Goal: Book appointment/travel/reservation

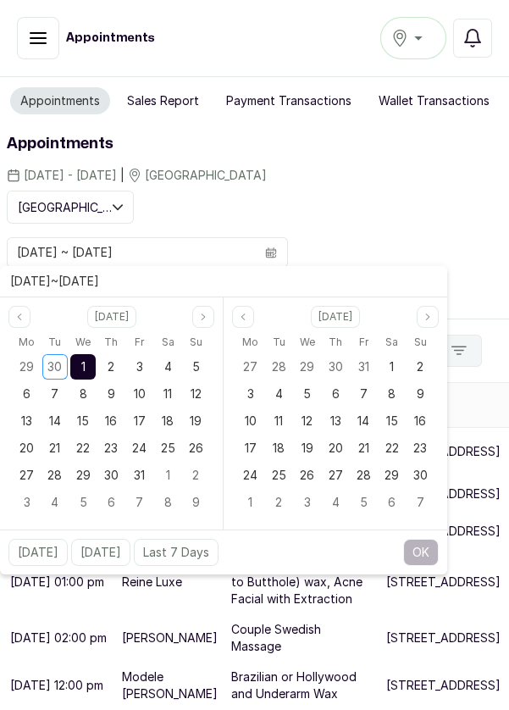
click at [75, 376] on div "1" at bounding box center [82, 366] width 25 height 25
click at [84, 364] on span "1" at bounding box center [83, 366] width 4 height 14
click at [84, 378] on div "1" at bounding box center [82, 366] width 25 height 25
click at [422, 556] on button "OK" at bounding box center [422, 552] width 36 height 27
type input "[DATE] ~ [DATE]"
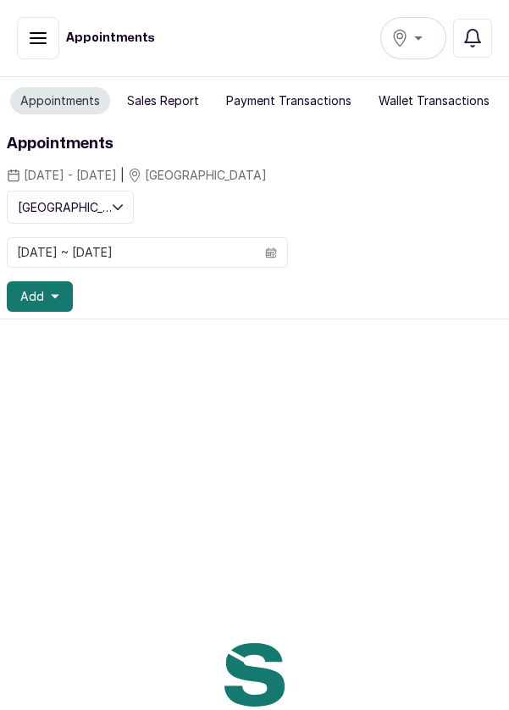
click at [53, 298] on icon "button" at bounding box center [55, 296] width 8 height 8
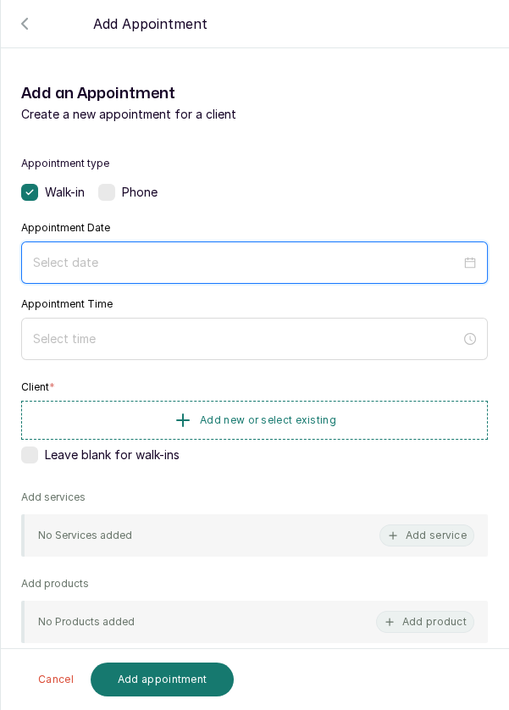
click at [393, 259] on input at bounding box center [247, 262] width 428 height 19
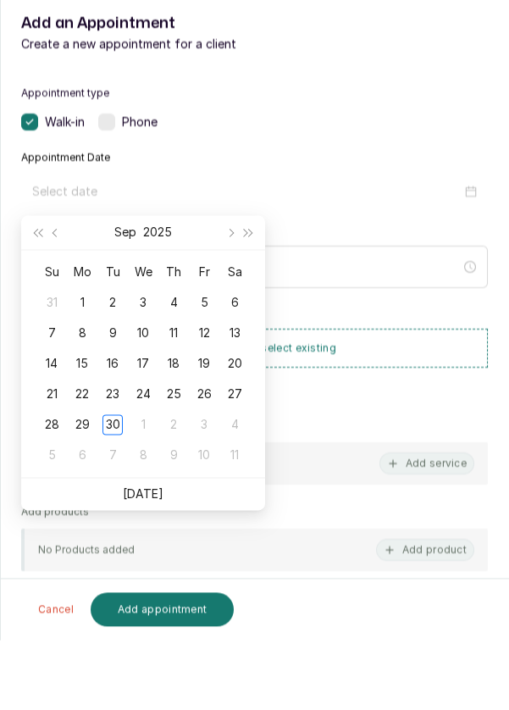
click at [232, 309] on button "Next month (PageDown)" at bounding box center [229, 303] width 19 height 34
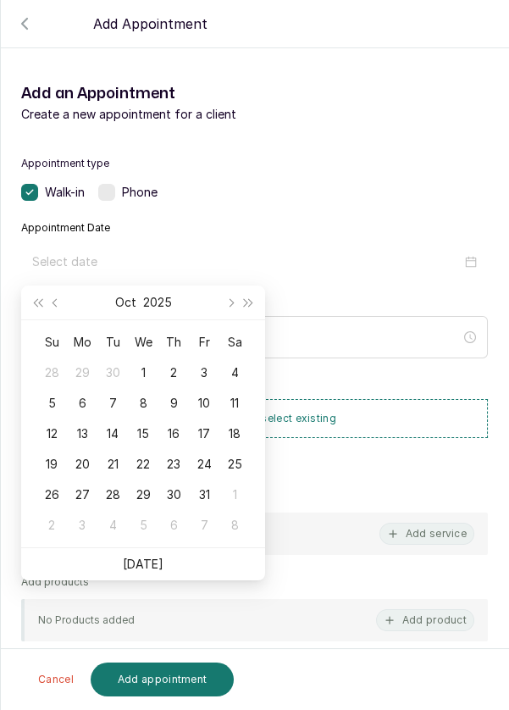
click at [148, 374] on div "1" at bounding box center [143, 373] width 20 height 20
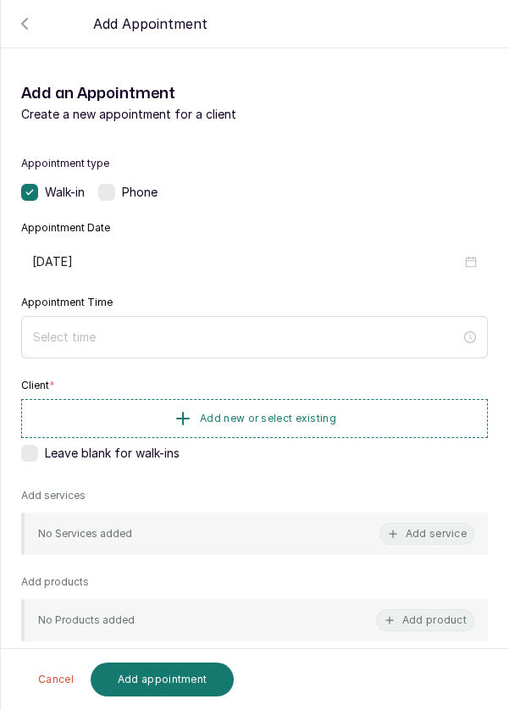
type input "[DATE]"
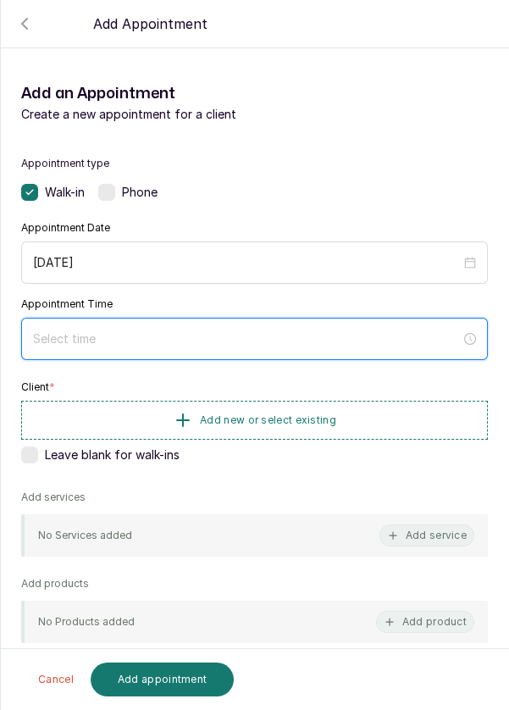
click at [254, 336] on input at bounding box center [247, 339] width 428 height 19
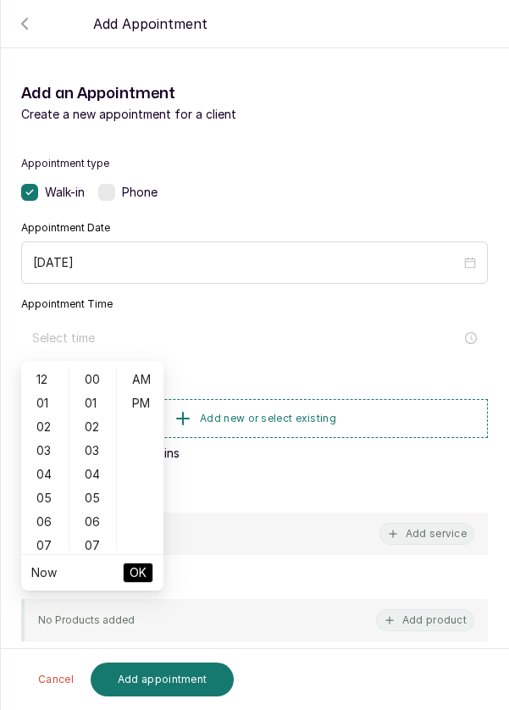
click at [41, 398] on div "01" at bounding box center [45, 404] width 41 height 24
click at [143, 402] on div "PM" at bounding box center [140, 404] width 41 height 24
click at [45, 482] on div "05" at bounding box center [45, 476] width 41 height 24
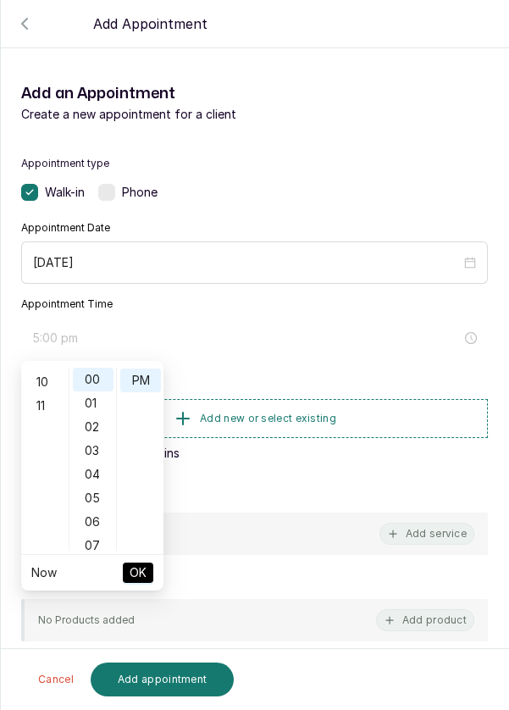
click at [43, 410] on div "11" at bounding box center [45, 406] width 41 height 24
type input "11:00 pm"
click at [136, 574] on span "OK" at bounding box center [138, 573] width 17 height 32
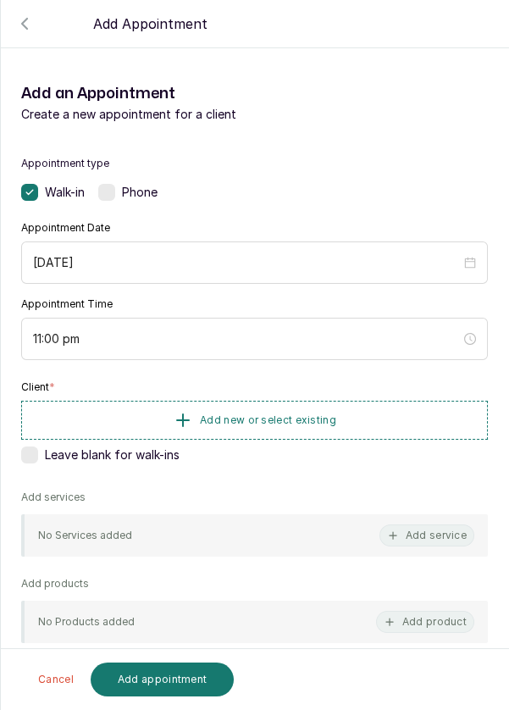
click at [368, 410] on button "Add new or select existing" at bounding box center [254, 420] width 467 height 39
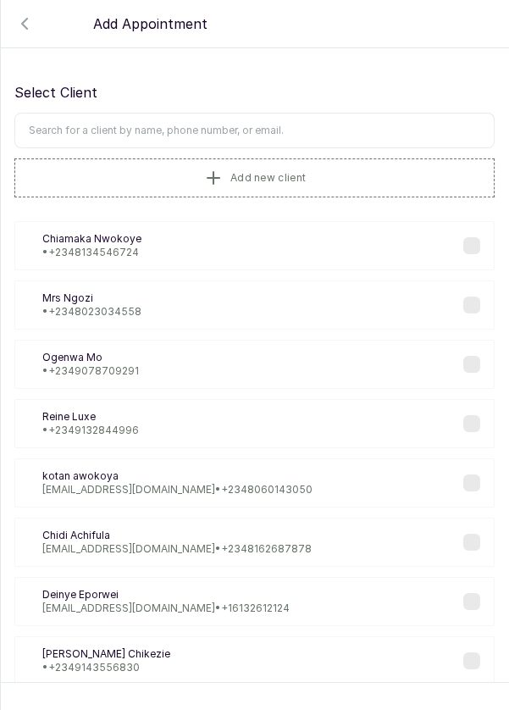
click at [349, 127] on input "text" at bounding box center [254, 131] width 481 height 36
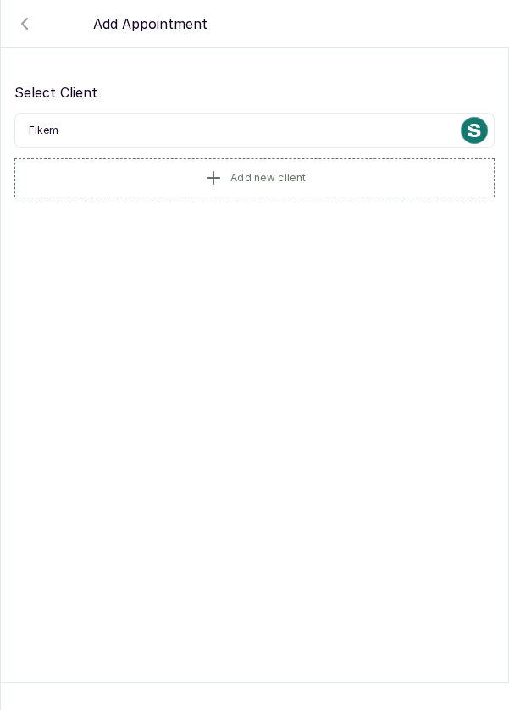
type input "Fikemi"
click at [344, 180] on button "Add new client" at bounding box center [254, 178] width 481 height 39
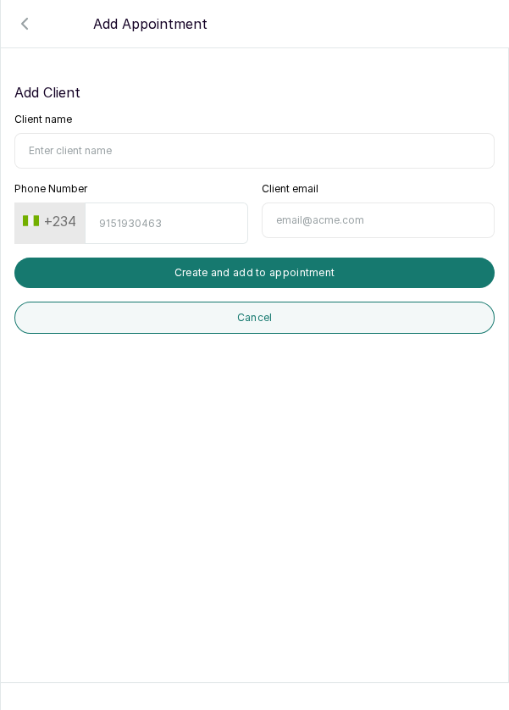
click at [212, 148] on input "Client name" at bounding box center [254, 151] width 481 height 36
type input "Fikemi Adewuyi"
click at [186, 226] on input "Phone Number" at bounding box center [166, 224] width 163 height 42
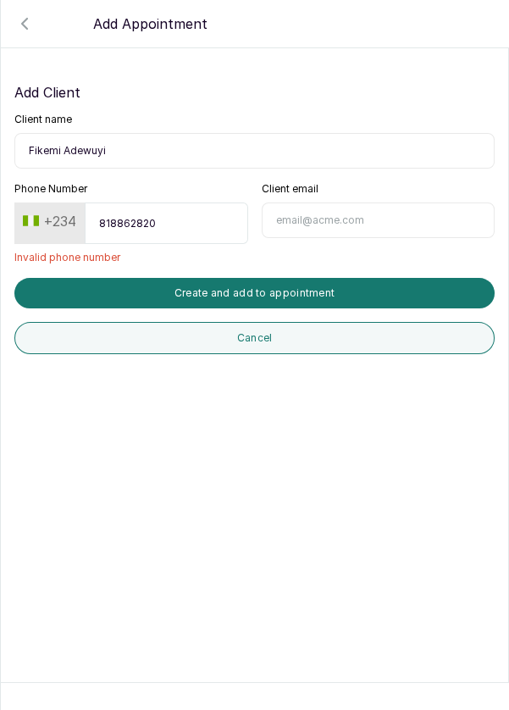
type input "8188628200"
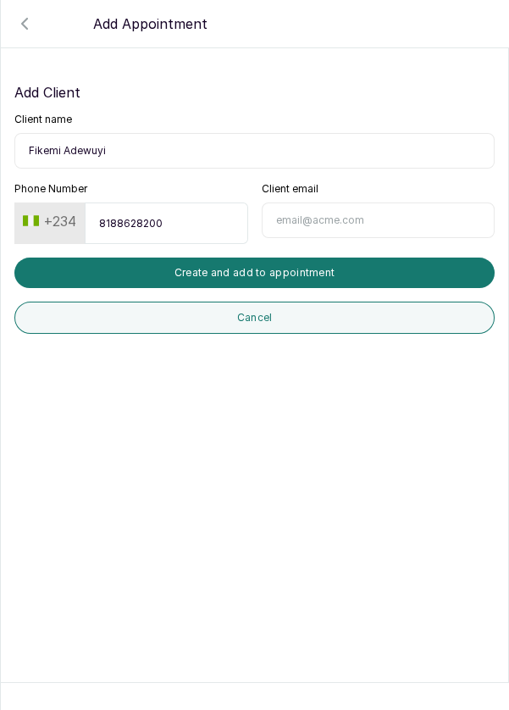
click at [350, 270] on button "Create and add to appointment" at bounding box center [254, 273] width 481 height 31
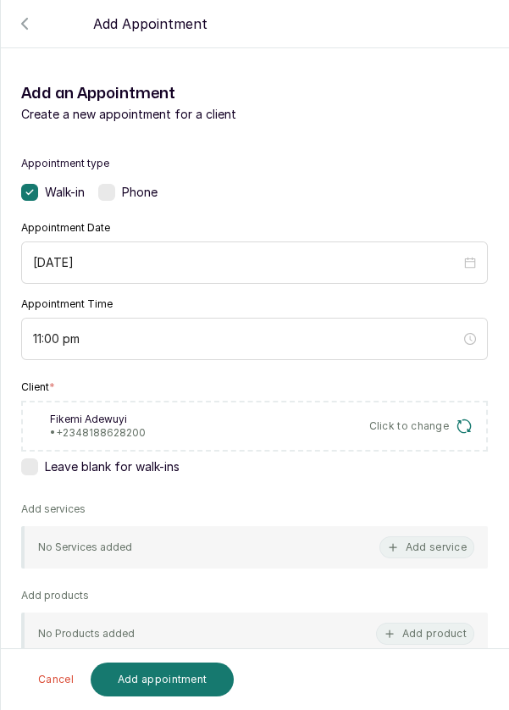
click at [420, 548] on button "Add service" at bounding box center [427, 548] width 95 height 22
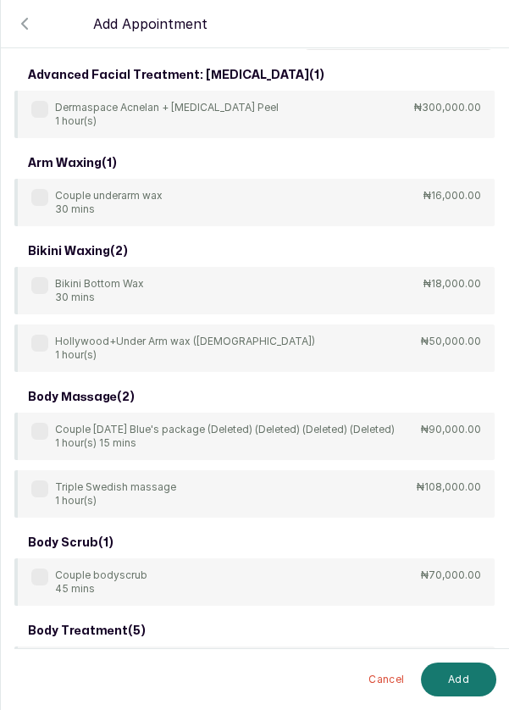
scroll to position [0, 0]
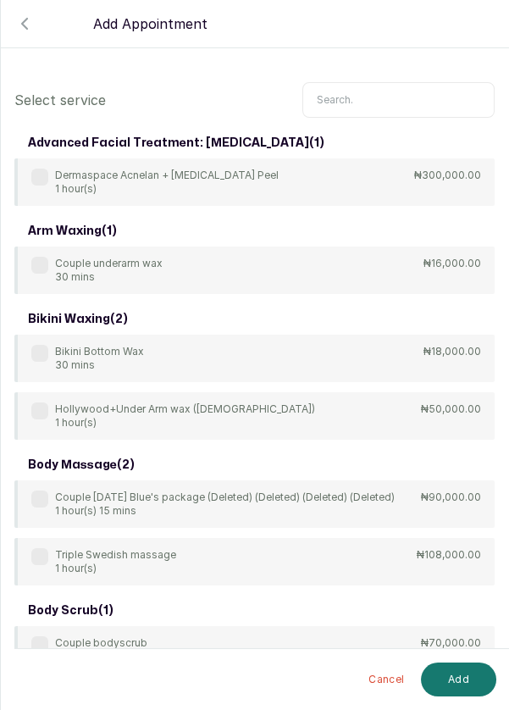
click at [400, 94] on input "text" at bounding box center [399, 100] width 192 height 36
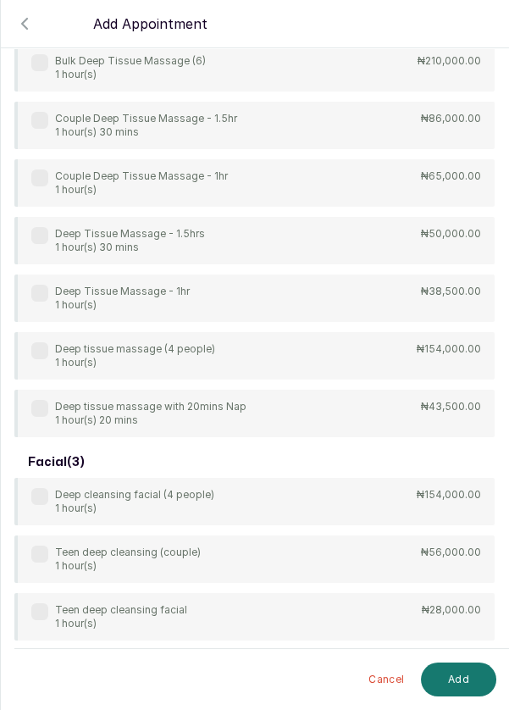
scroll to position [233, 0]
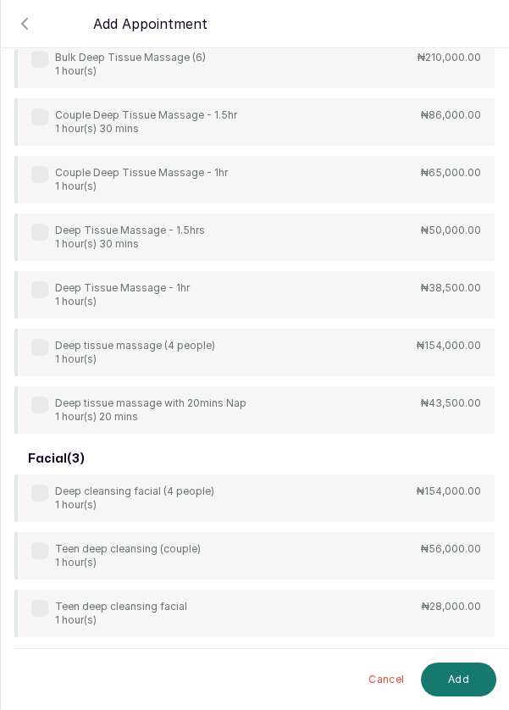
type input "Deep"
click at [289, 298] on div "Deep Tissue Massage - 1hr 1 hour(s) ₦38,500.00" at bounding box center [254, 294] width 481 height 47
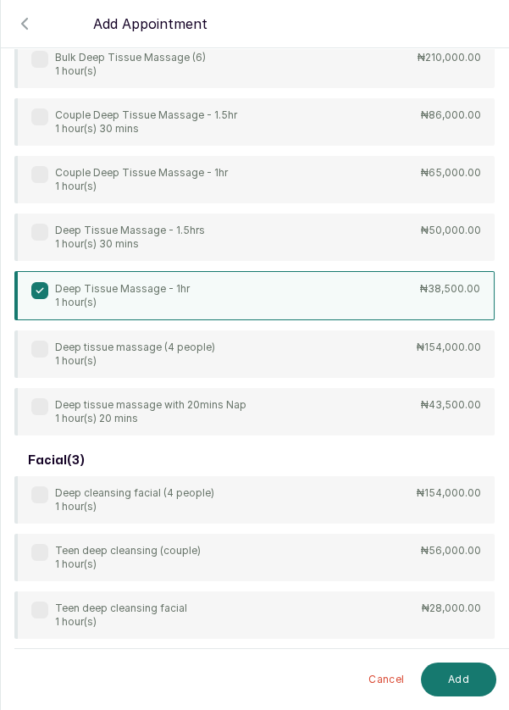
click at [454, 680] on button "Add" at bounding box center [458, 680] width 75 height 34
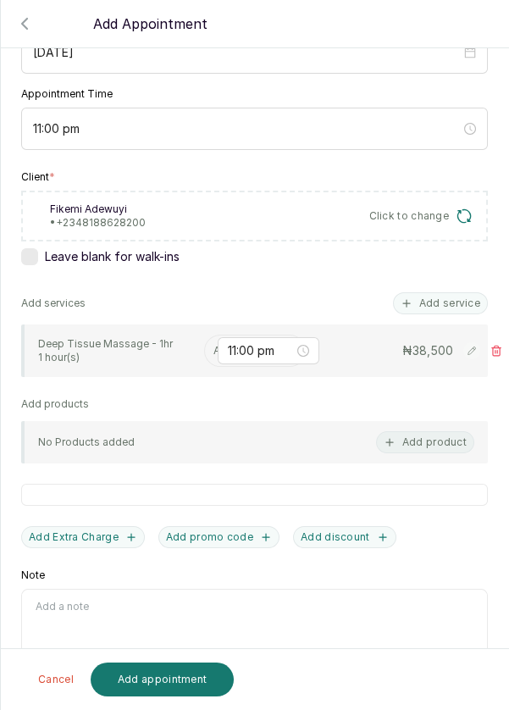
scroll to position [23, 0]
click at [448, 292] on button "Add service" at bounding box center [440, 303] width 95 height 22
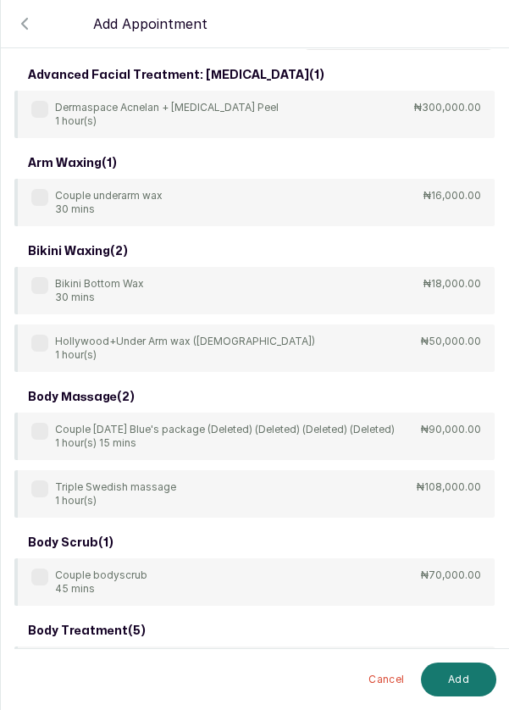
scroll to position [0, 0]
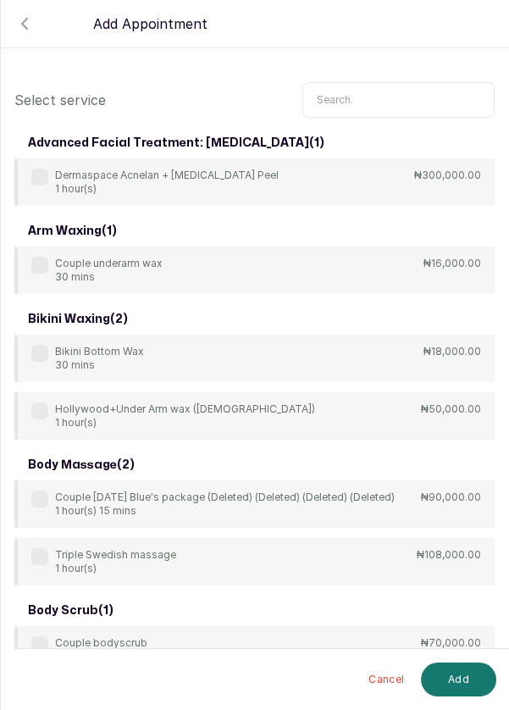
click at [380, 94] on input "text" at bounding box center [399, 100] width 192 height 36
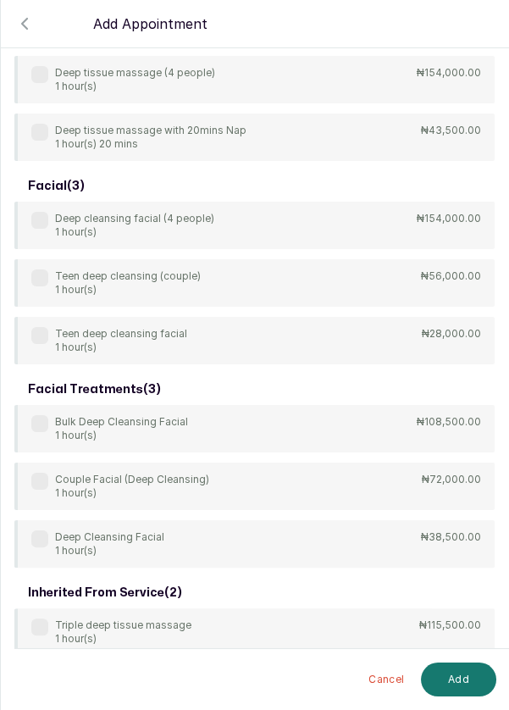
scroll to position [509, 0]
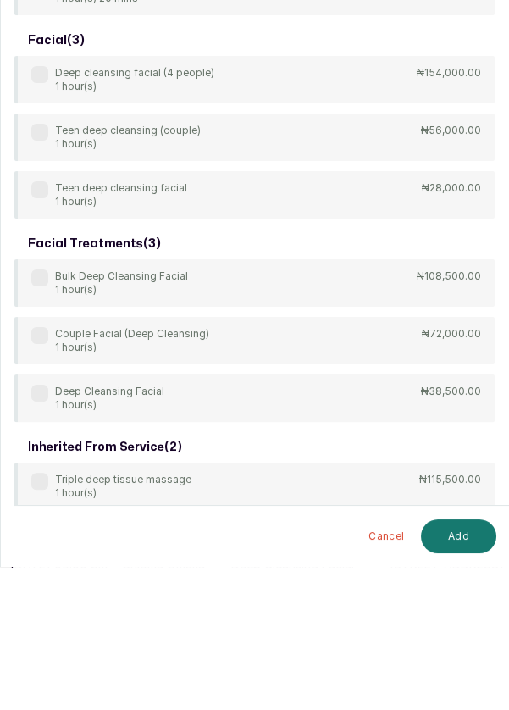
type input "Deep"
click at [207, 541] on div "body treatment: massage ( 9 ) 4Hands Deep Tissue Massage 45 mins ₦55,000.00 Bul…" at bounding box center [254, 165] width 481 height 1092
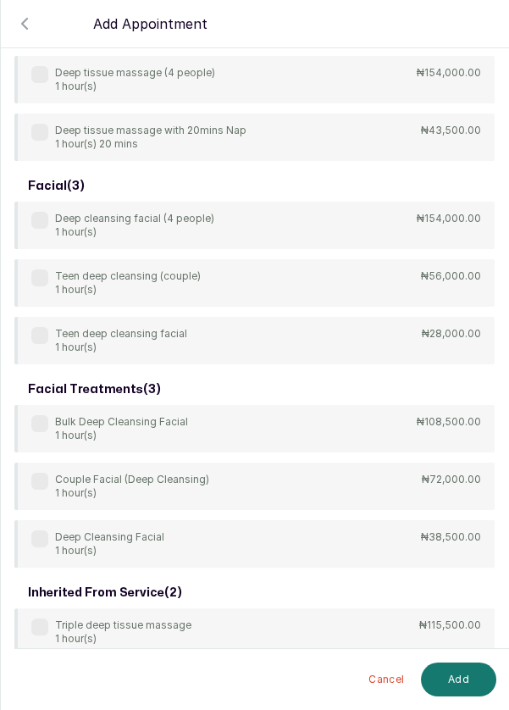
scroll to position [509, 0]
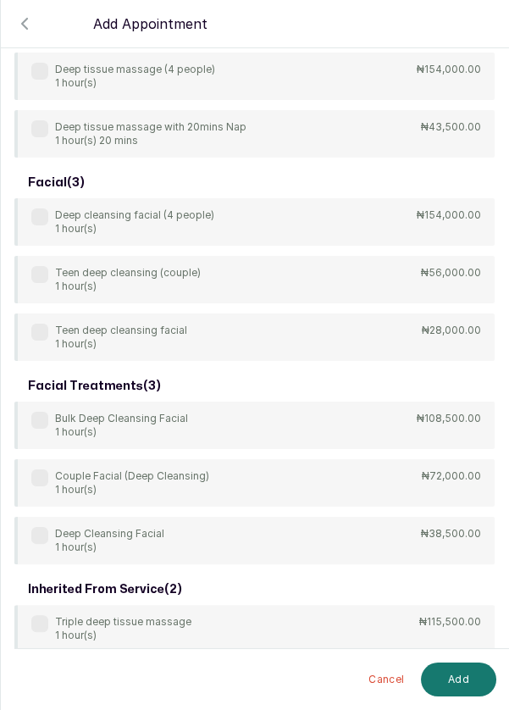
click at [36, 543] on label at bounding box center [39, 535] width 17 height 17
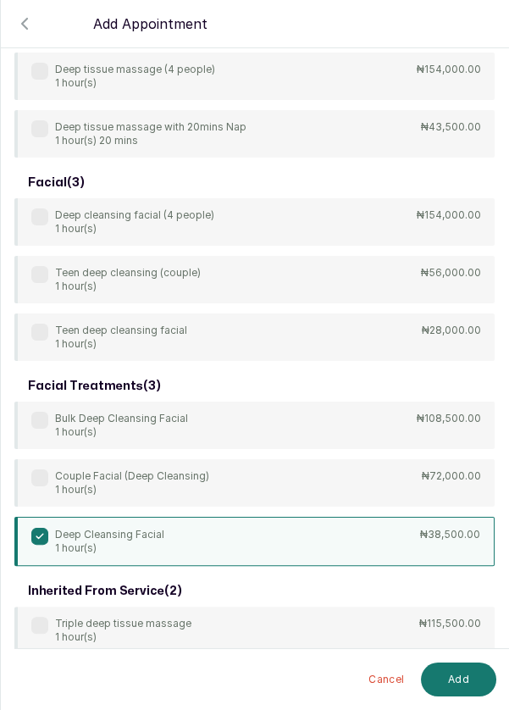
click at [448, 678] on button "Add" at bounding box center [458, 680] width 75 height 34
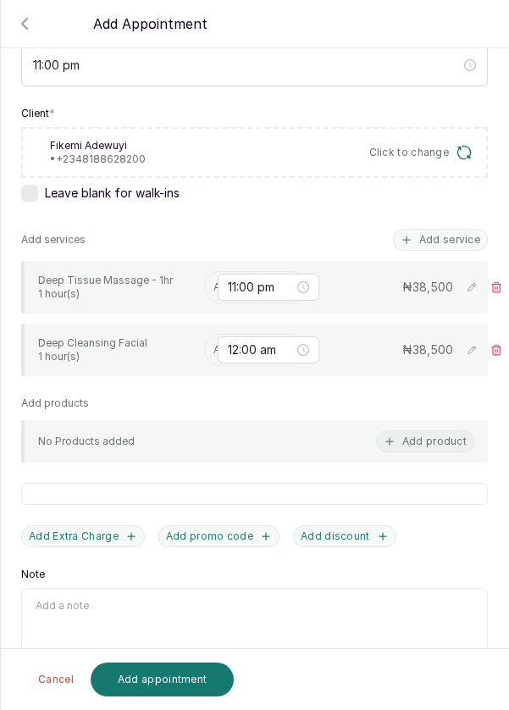
scroll to position [81, 0]
click at [214, 281] on input "text" at bounding box center [215, 287] width 3 height 12
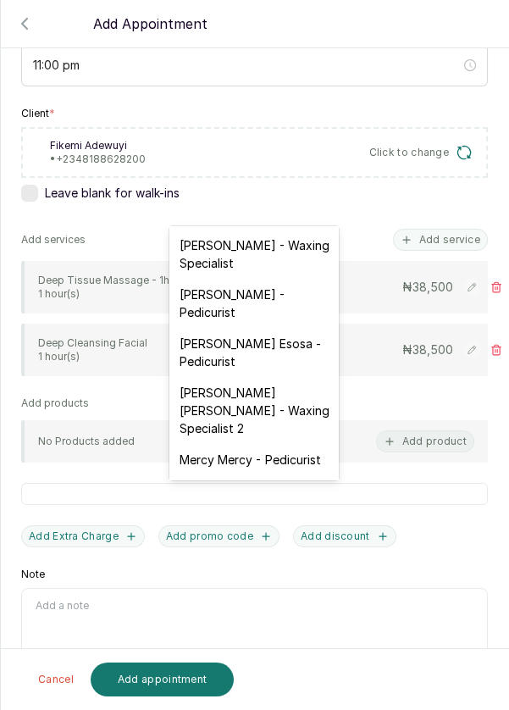
scroll to position [146, 0]
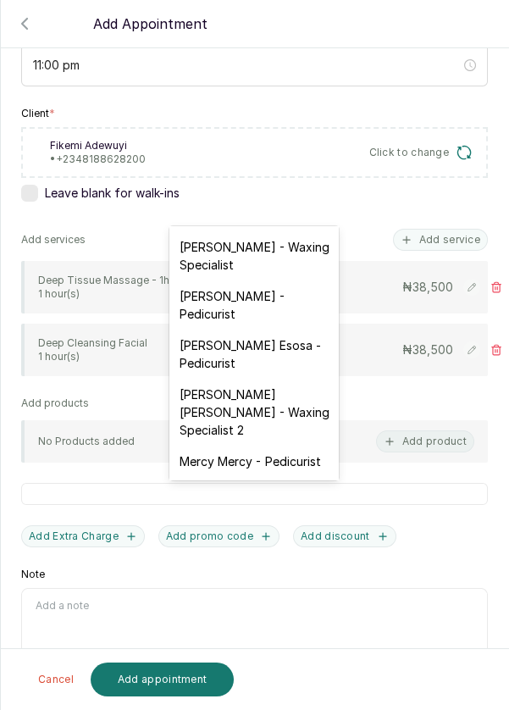
click at [281, 301] on div "[PERSON_NAME] - Pedicurist" at bounding box center [255, 305] width 170 height 49
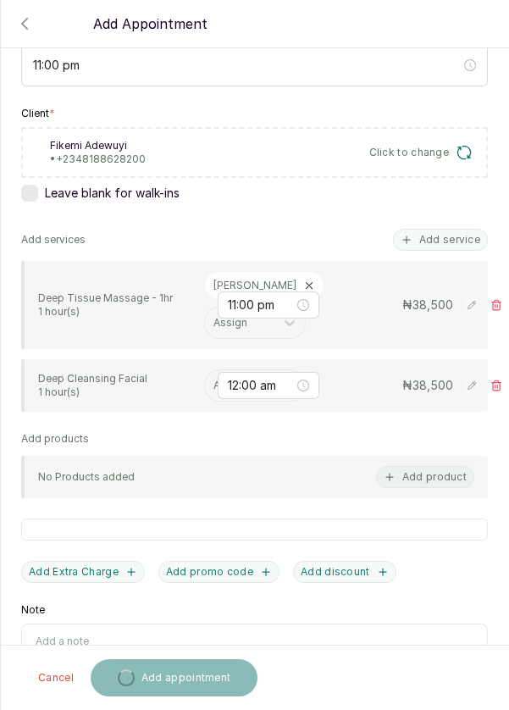
click at [214, 380] on input "text" at bounding box center [215, 386] width 3 height 12
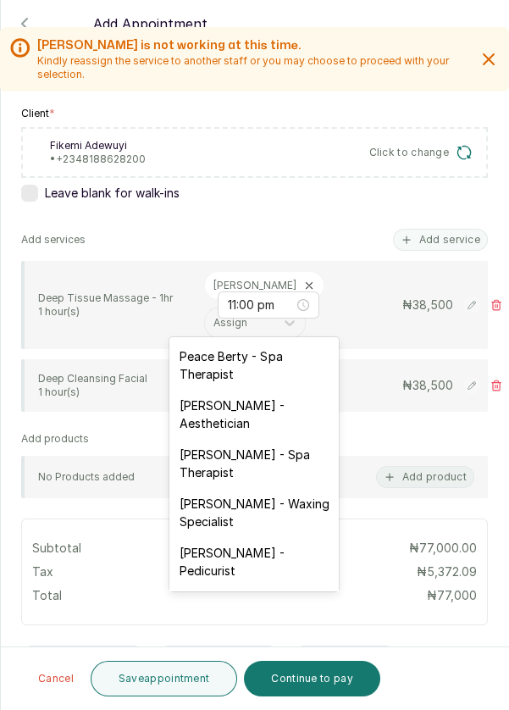
click at [274, 376] on input "12:00 am" at bounding box center [261, 385] width 66 height 19
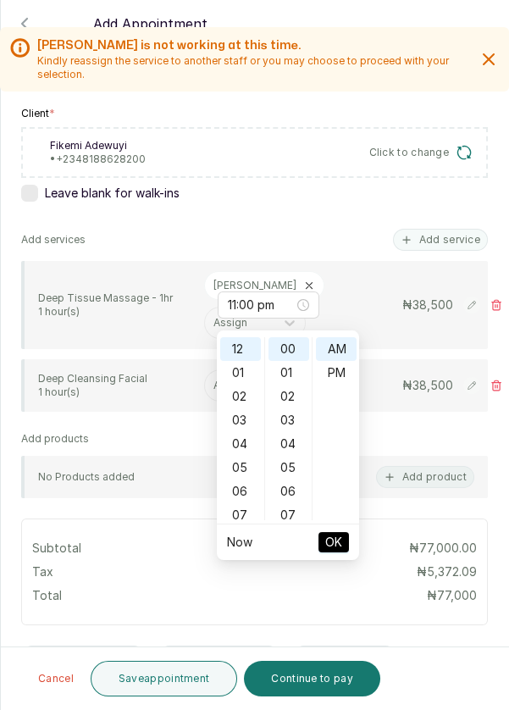
click at [342, 373] on div "PM" at bounding box center [336, 373] width 41 height 24
type input "12:00 pm"
click at [337, 550] on span "OK" at bounding box center [334, 542] width 17 height 32
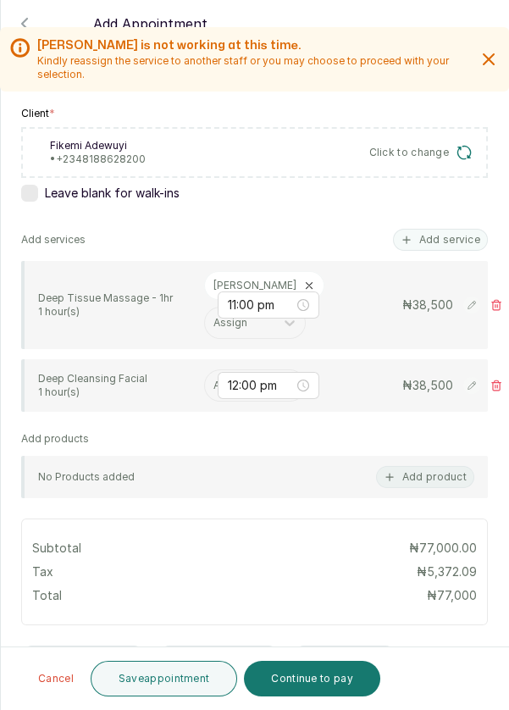
click at [214, 380] on input "text" at bounding box center [215, 386] width 3 height 12
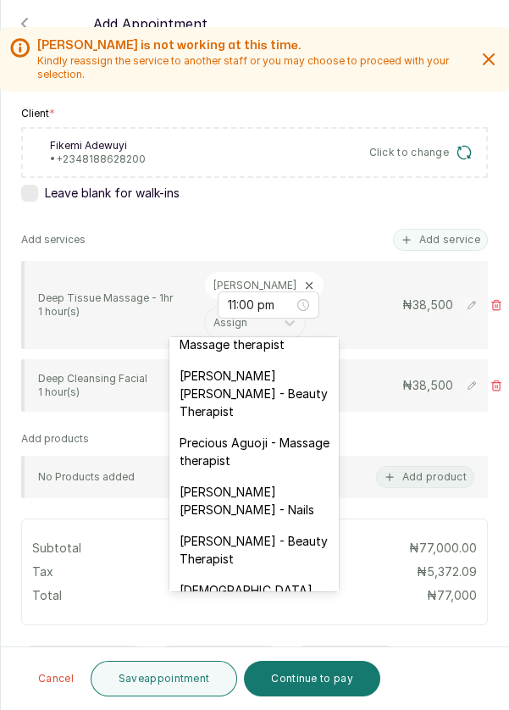
scroll to position [699, 0]
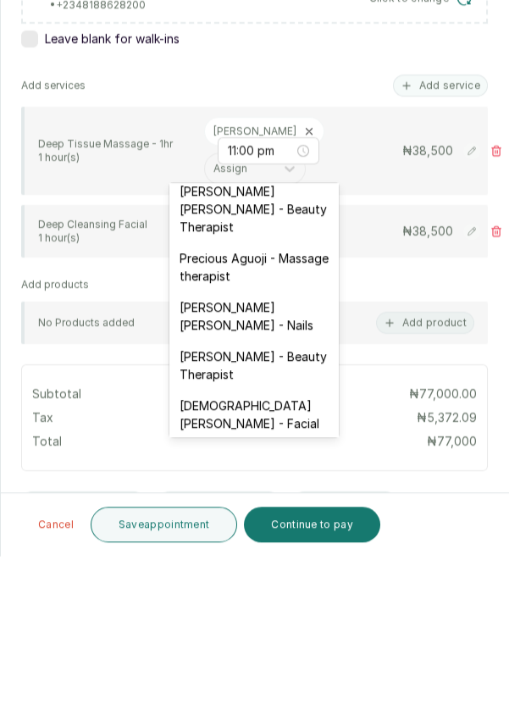
click at [292, 544] on div "[DEMOGRAPHIC_DATA][PERSON_NAME] - Facial" at bounding box center [255, 568] width 170 height 49
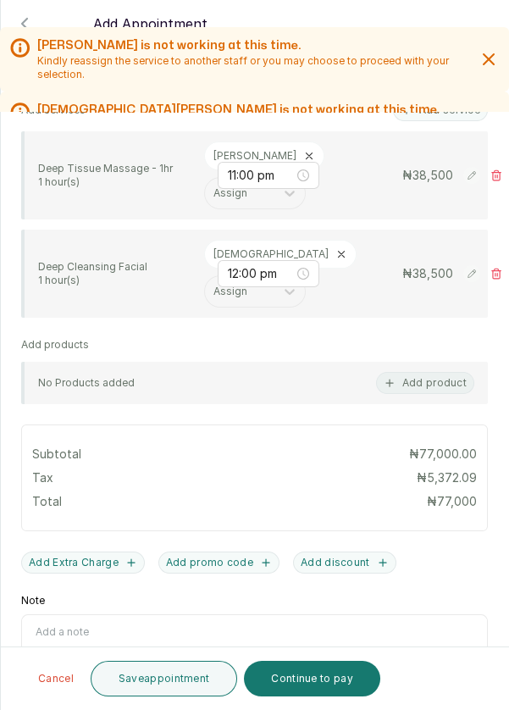
scroll to position [410, 0]
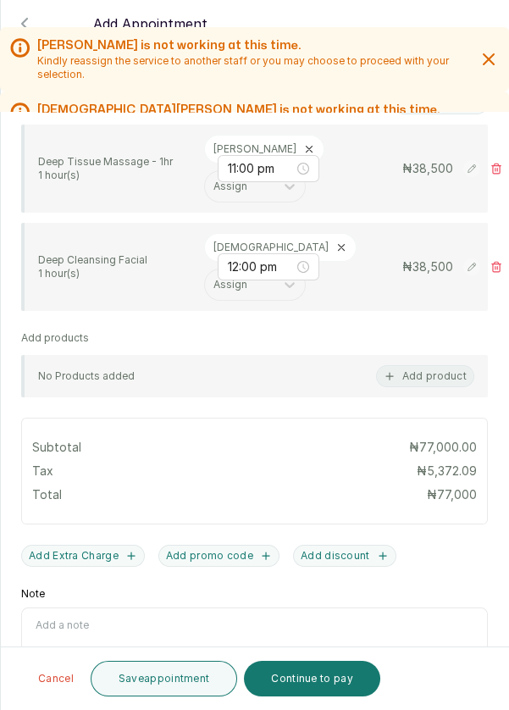
click at [171, 683] on button "Save appointment" at bounding box center [165, 679] width 148 height 36
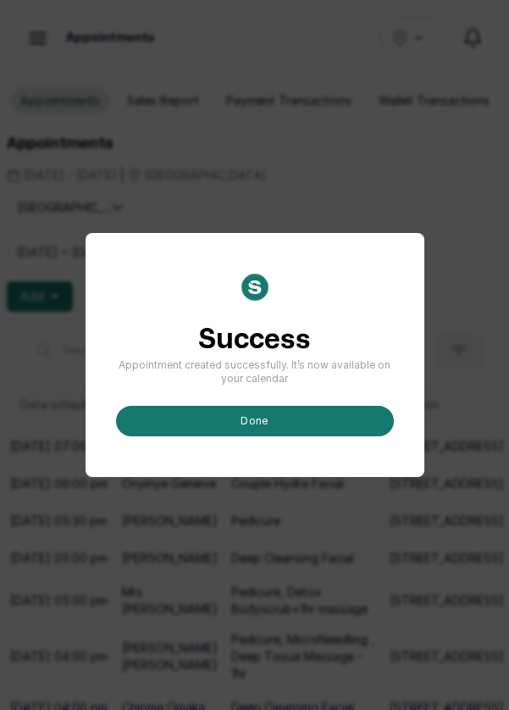
click at [331, 437] on button "done" at bounding box center [255, 421] width 278 height 31
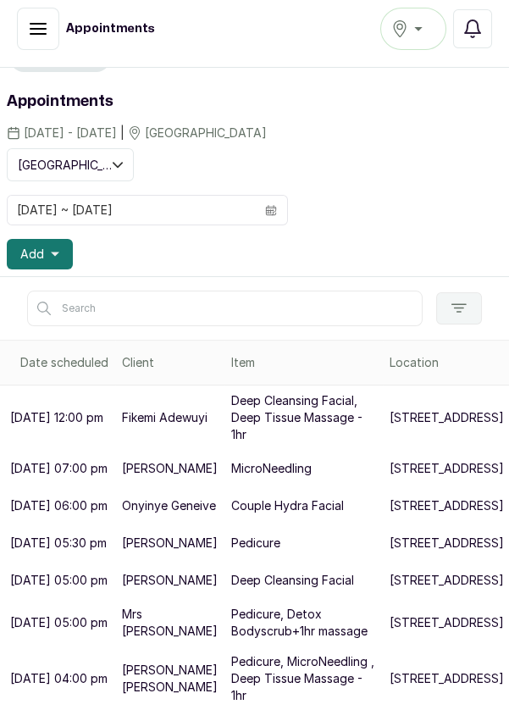
scroll to position [0, 0]
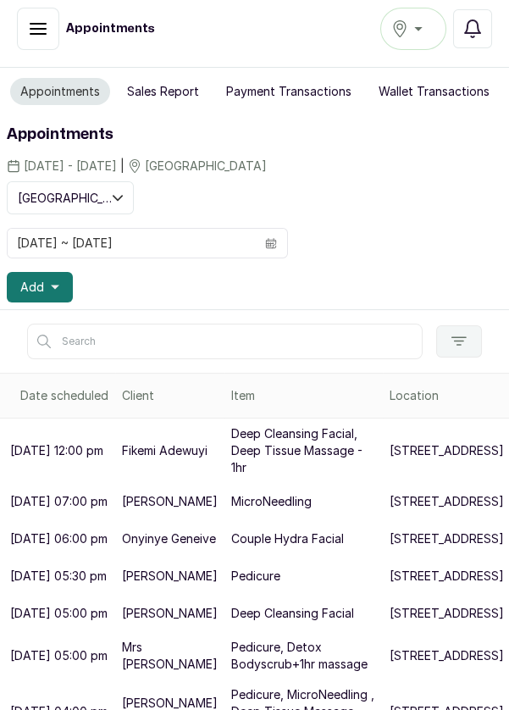
click at [277, 229] on span at bounding box center [271, 243] width 32 height 29
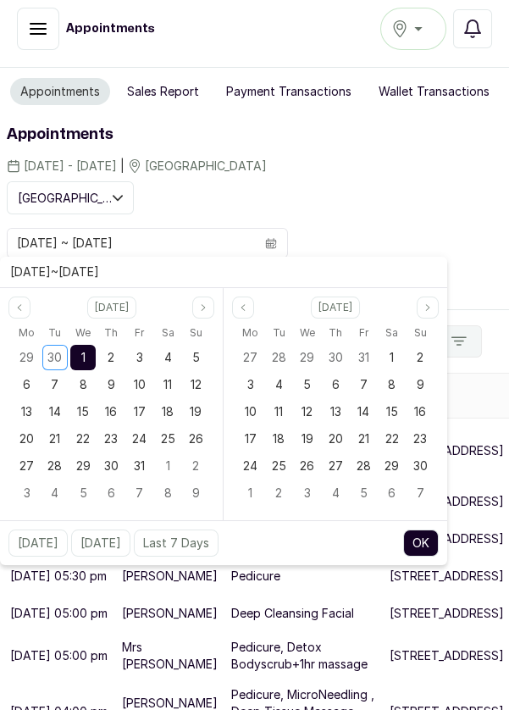
click at [50, 350] on span "30" at bounding box center [54, 357] width 14 height 14
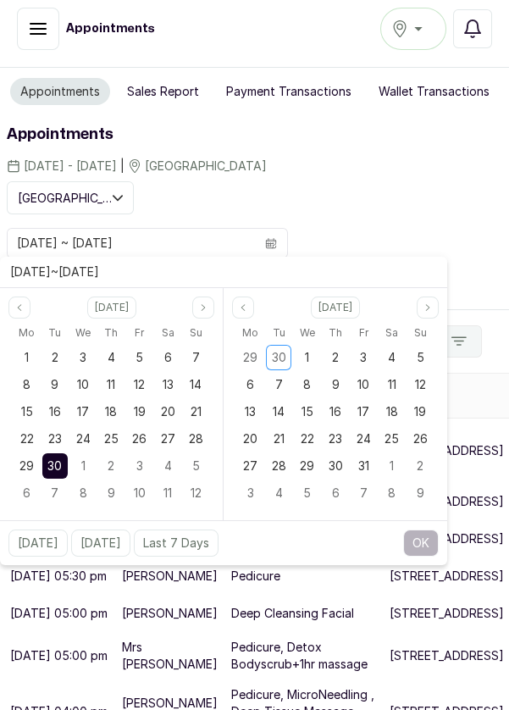
click at [53, 459] on span "30" at bounding box center [54, 466] width 14 height 14
click at [427, 530] on button "OK" at bounding box center [422, 543] width 36 height 27
type input "[DATE] ~ [DATE]"
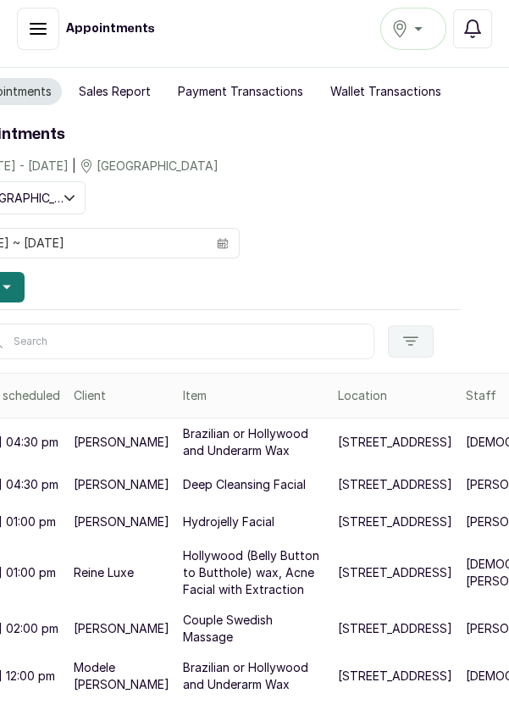
scroll to position [0, 61]
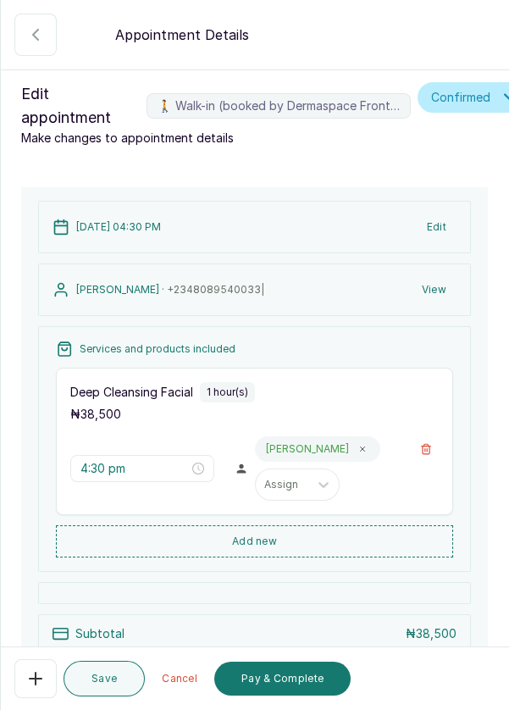
scroll to position [154, 0]
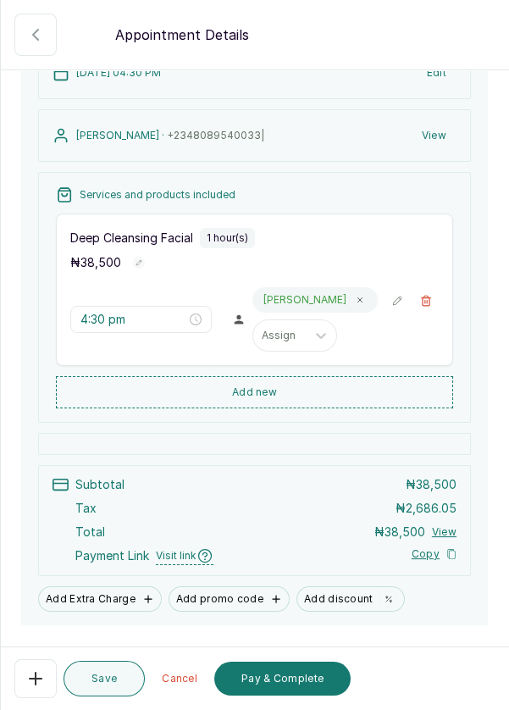
click at [294, 681] on button "Pay & Complete" at bounding box center [282, 679] width 136 height 34
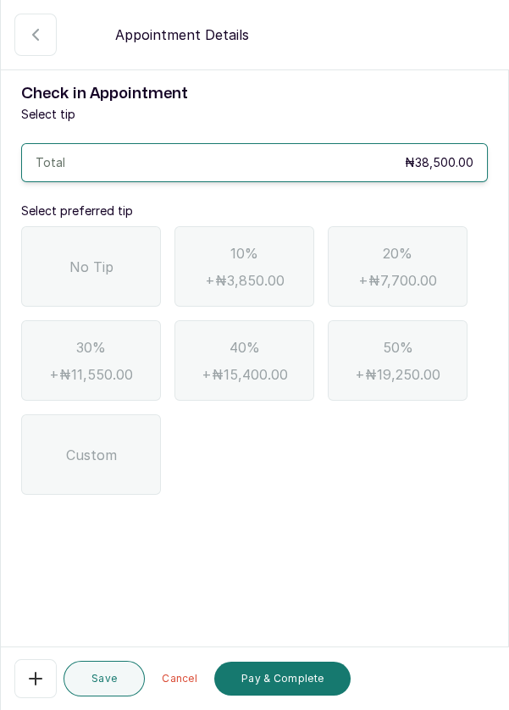
scroll to position [0, 0]
click at [60, 266] on div "No Tip" at bounding box center [91, 266] width 140 height 81
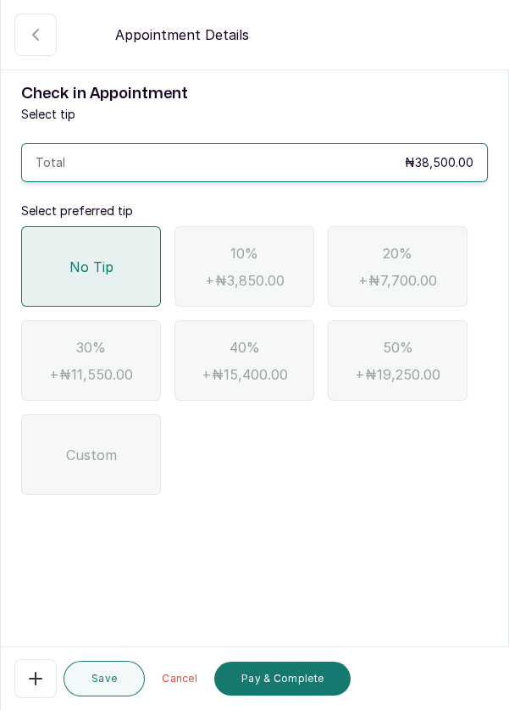
click at [286, 689] on button "Pay & Complete" at bounding box center [282, 679] width 136 height 34
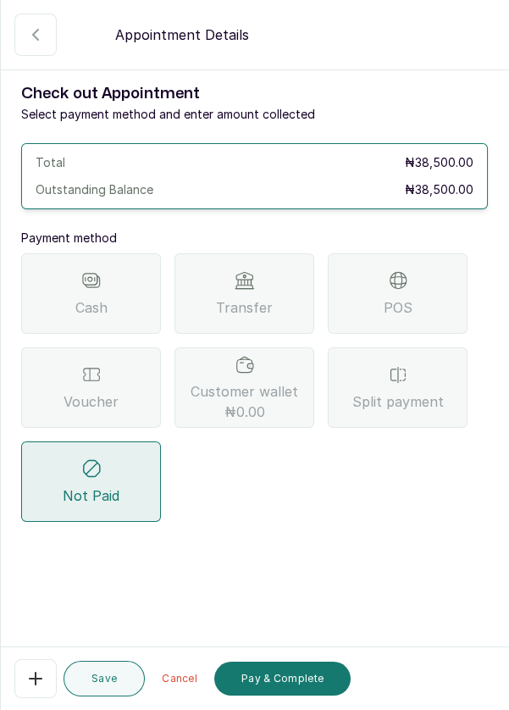
click at [254, 317] on div "Transfer" at bounding box center [245, 293] width 140 height 81
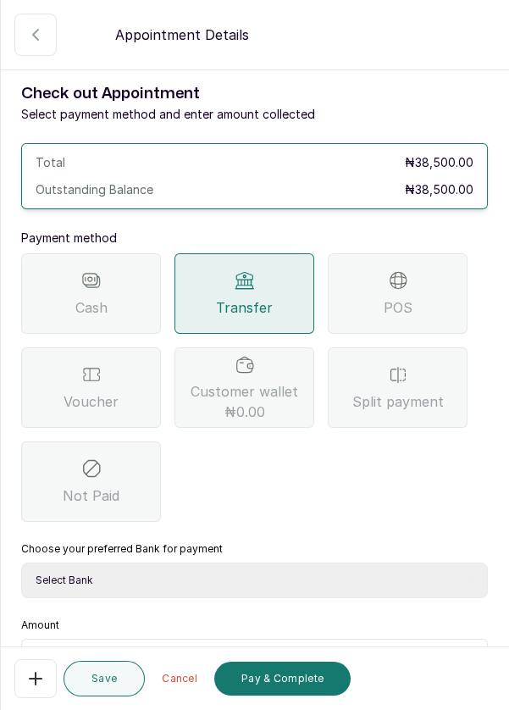
click at [417, 580] on select "Select Bank DERMASPACE ESTHETIC & WELLNESS CENT Sterling Bank DERMASPACEEST/DER…" at bounding box center [254, 581] width 467 height 36
select select "818ea5c0-5b47-4751-8f35-6fc14409c533"
click at [21, 563] on select "Select Bank DERMASPACE ESTHETIC & WELLNESS CENT Sterling Bank DERMASPACEEST/DER…" at bounding box center [254, 581] width 467 height 36
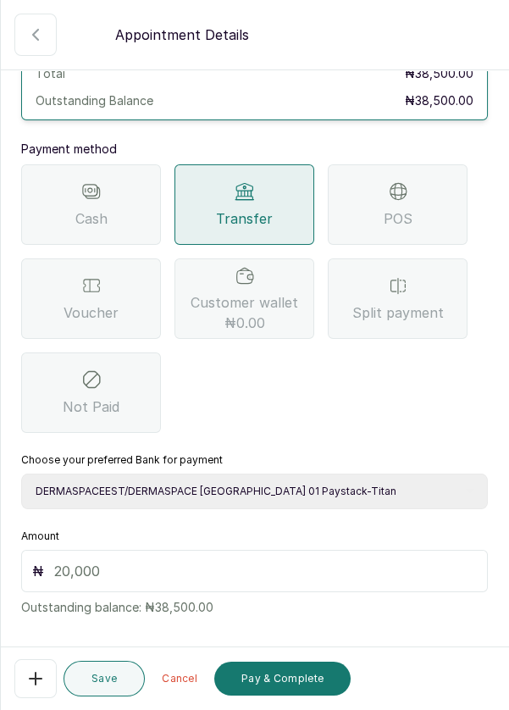
scroll to position [112, 0]
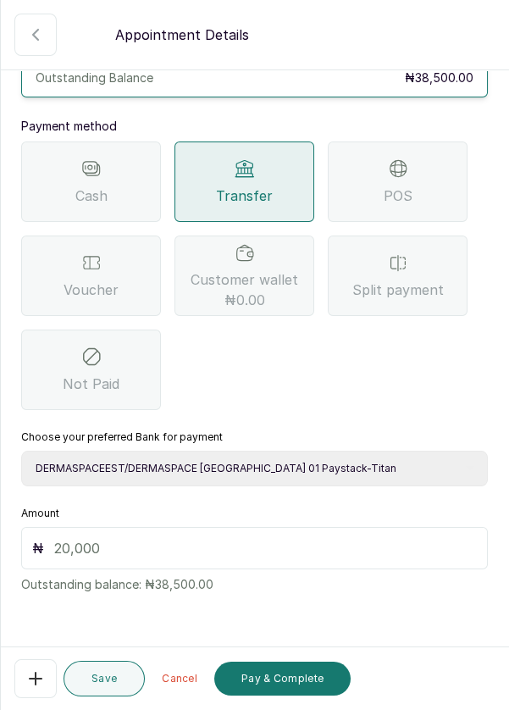
click at [308, 548] on input "text" at bounding box center [265, 548] width 423 height 20
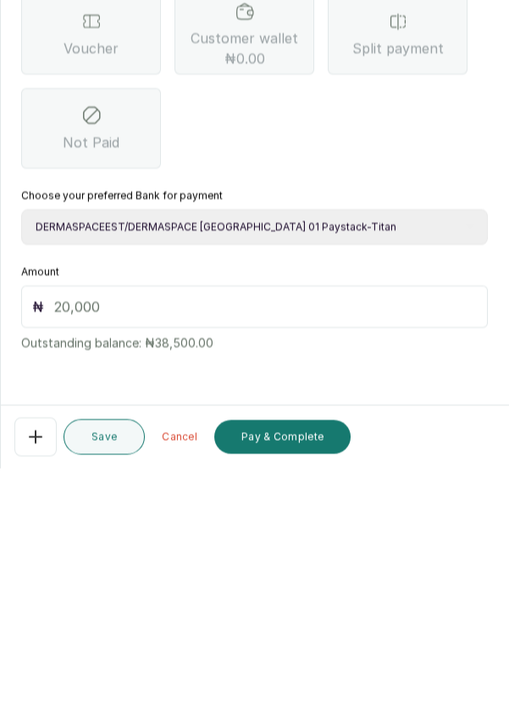
scroll to position [70, 0]
type input "3"
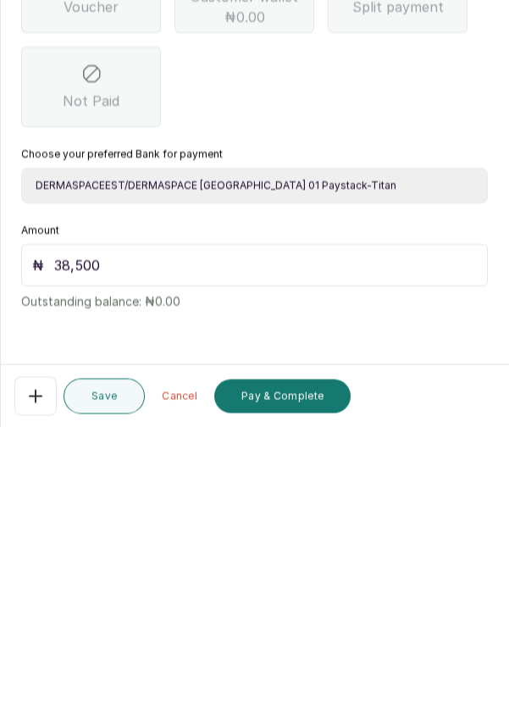
scroll to position [81, 0]
type input "38,500"
click at [302, 681] on button "Pay & Complete" at bounding box center [282, 679] width 136 height 34
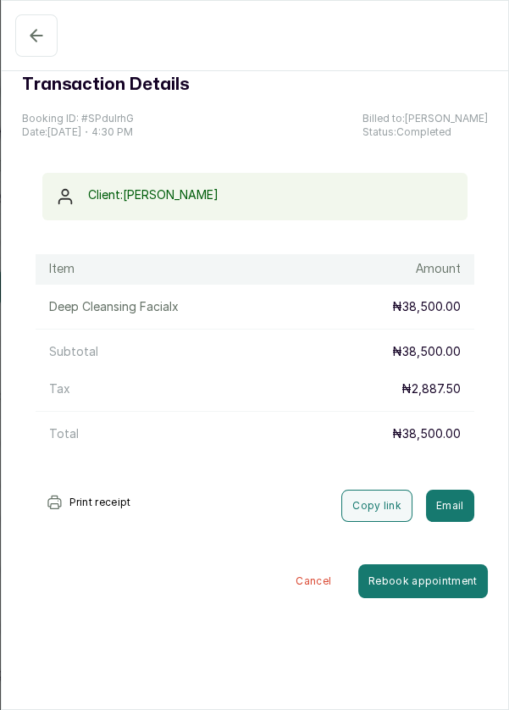
click at [28, 28] on icon "button" at bounding box center [36, 35] width 20 height 20
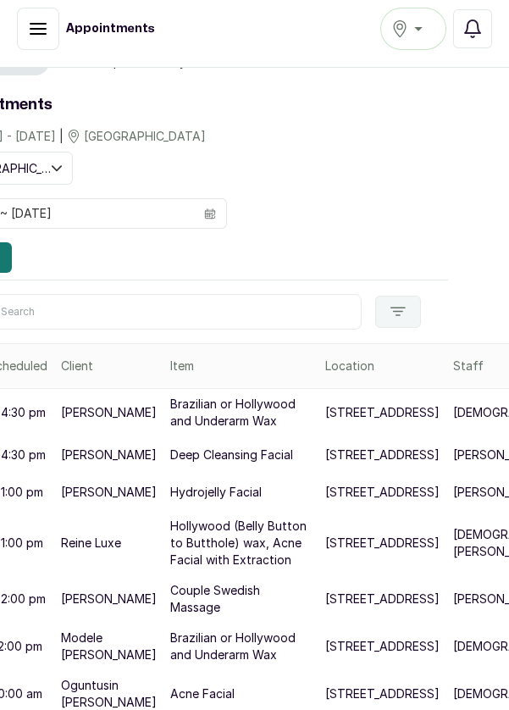
scroll to position [0, 61]
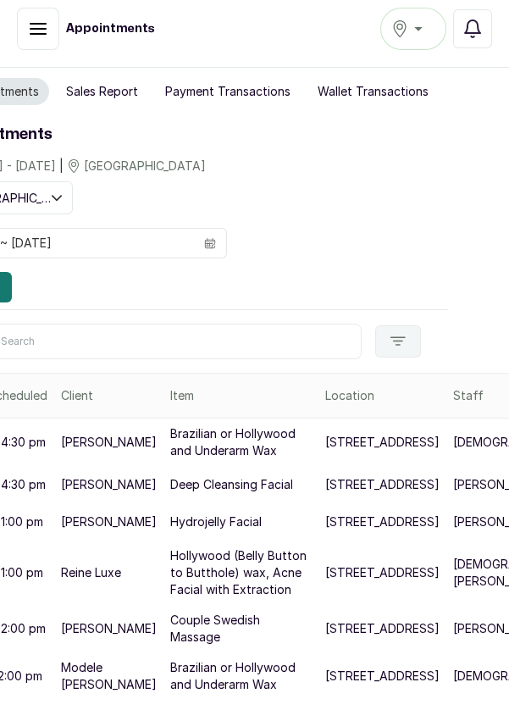
click at [109, 78] on button "Sales Report" at bounding box center [102, 91] width 92 height 27
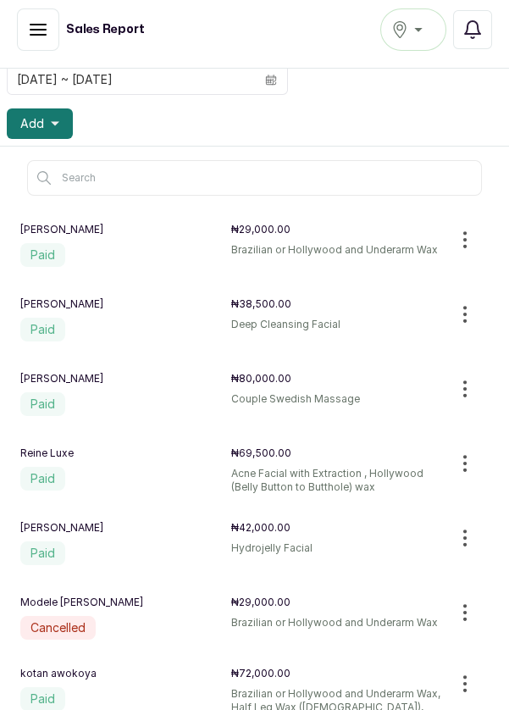
scroll to position [155, 0]
